Goal: Transaction & Acquisition: Download file/media

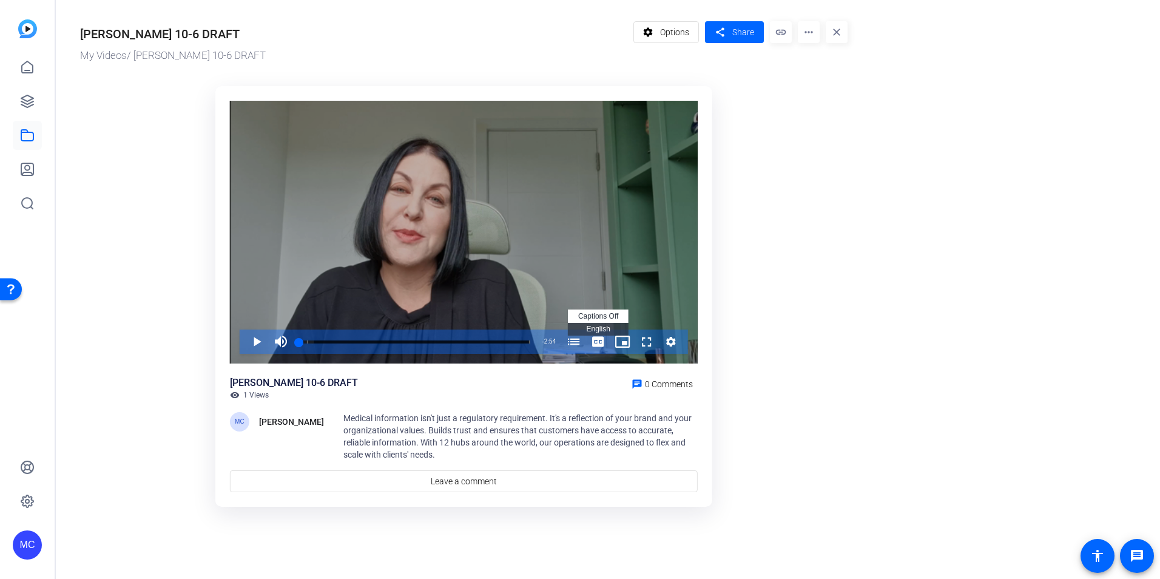
click at [601, 314] on span "captions off" at bounding box center [598, 316] width 40 height 8
click at [245, 339] on span "Video Player" at bounding box center [245, 341] width 0 height 24
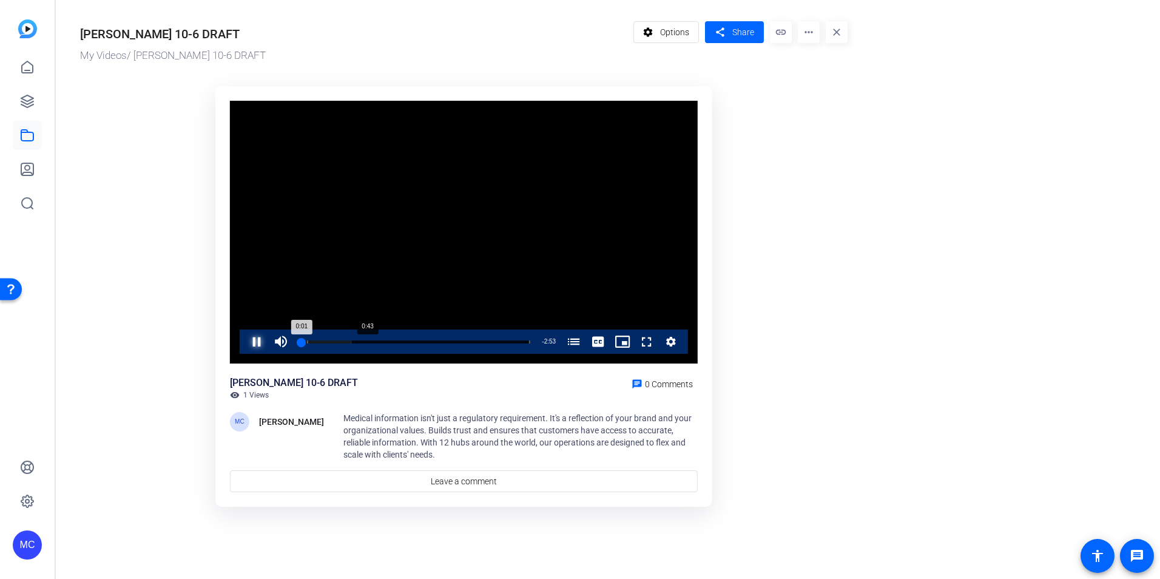
click at [357, 338] on div "Loaded : 22.95% 0:43 0:01 Medical Information Services (00:06)" at bounding box center [414, 341] width 243 height 24
click at [599, 344] on span "Video Player" at bounding box center [598, 341] width 24 height 24
click at [599, 330] on span "English Captions" at bounding box center [598, 329] width 24 height 8
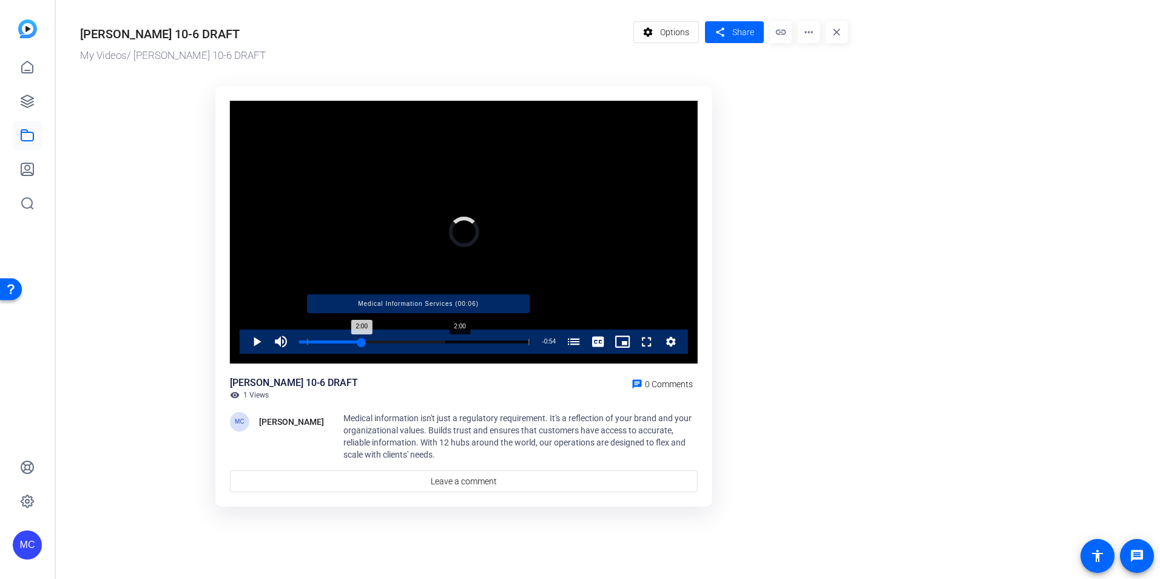
click at [459, 340] on div "Progress Bar" at bounding box center [418, 342] width 223 height 6
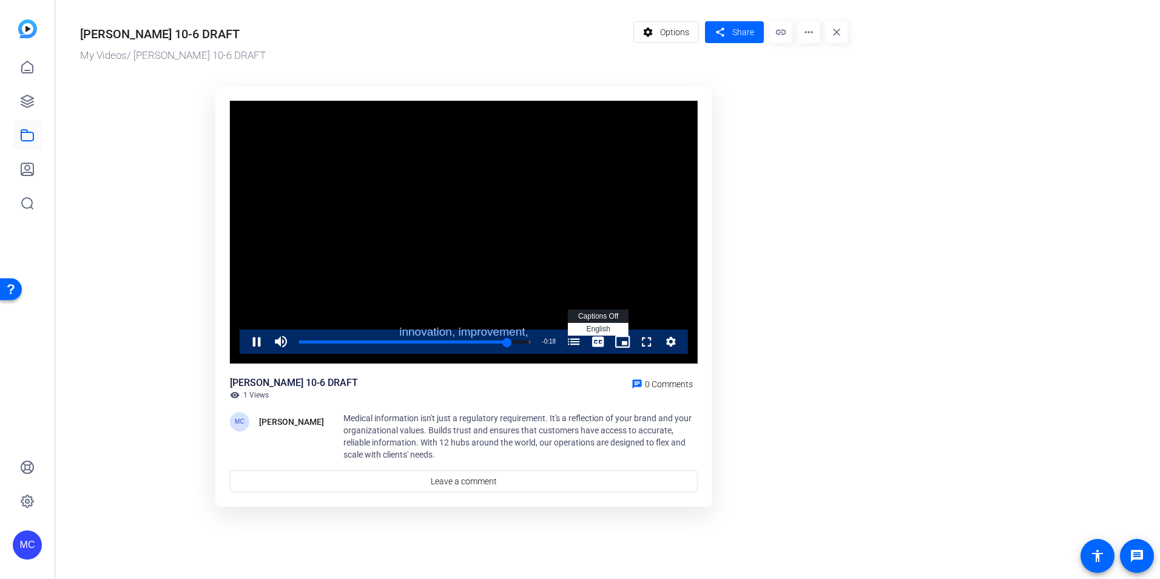
click at [601, 315] on span "captions off" at bounding box center [598, 316] width 40 height 8
click at [850, 113] on div "[PERSON_NAME] 10-6 DRAFT My Videos / [PERSON_NAME] 10-6 DRAFT settings Options …" at bounding box center [458, 262] width 804 height 525
click at [808, 27] on mat-icon "more_horiz" at bounding box center [809, 32] width 22 height 22
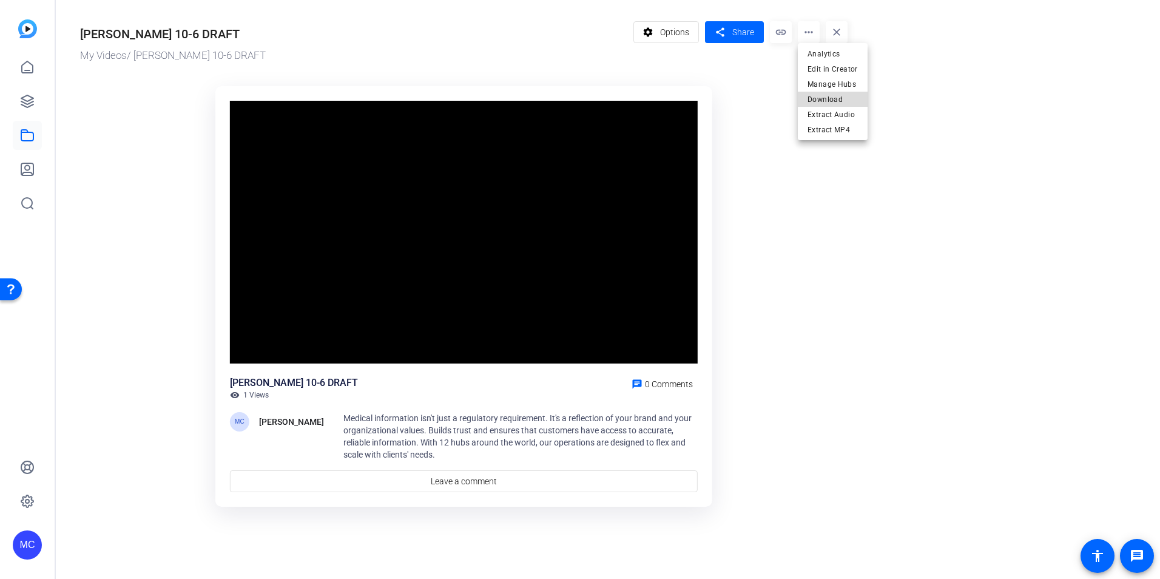
click at [837, 97] on span "Download" at bounding box center [833, 99] width 50 height 15
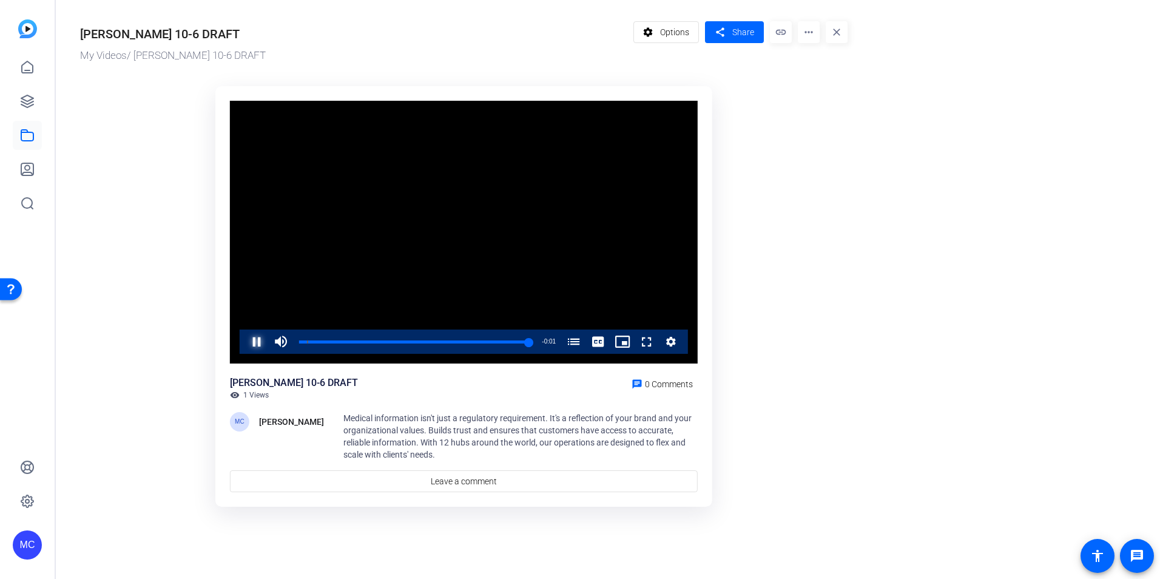
click at [245, 345] on span "Video Player" at bounding box center [245, 341] width 0 height 24
